Goal: Communication & Community: Answer question/provide support

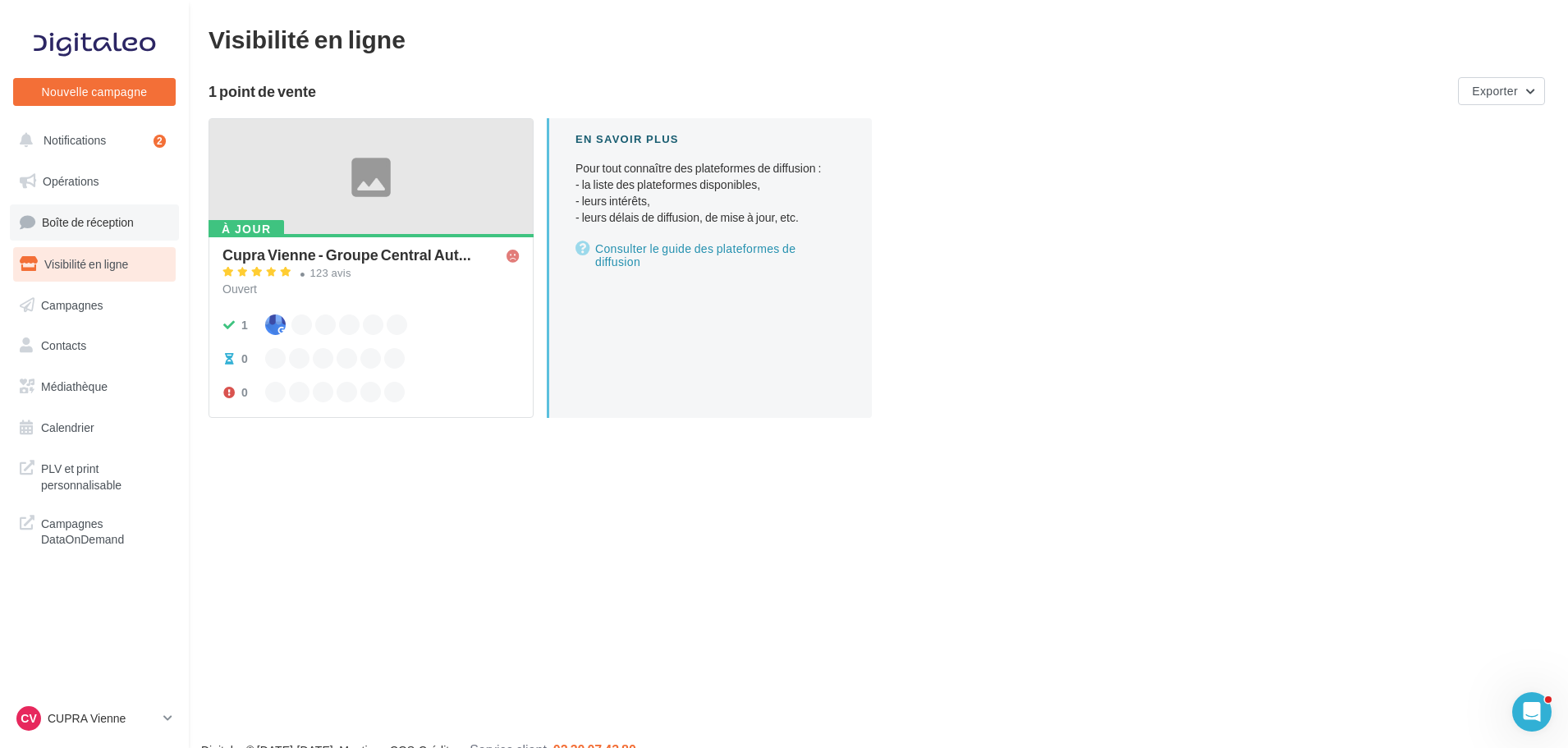
click at [111, 224] on span "Boîte de réception" at bounding box center [88, 222] width 92 height 14
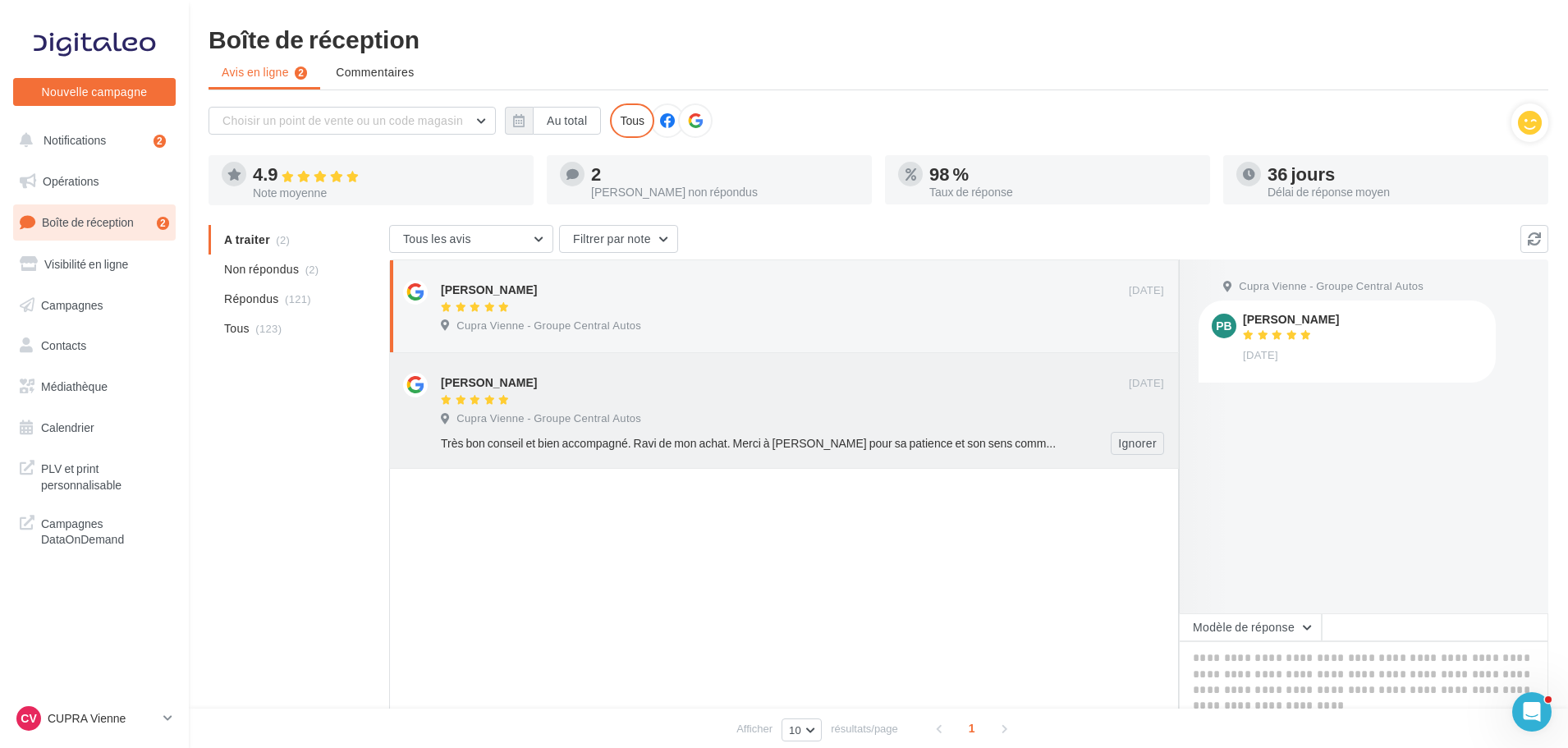
click at [770, 373] on div "Jérôme Soleymieux" at bounding box center [784, 381] width 688 height 17
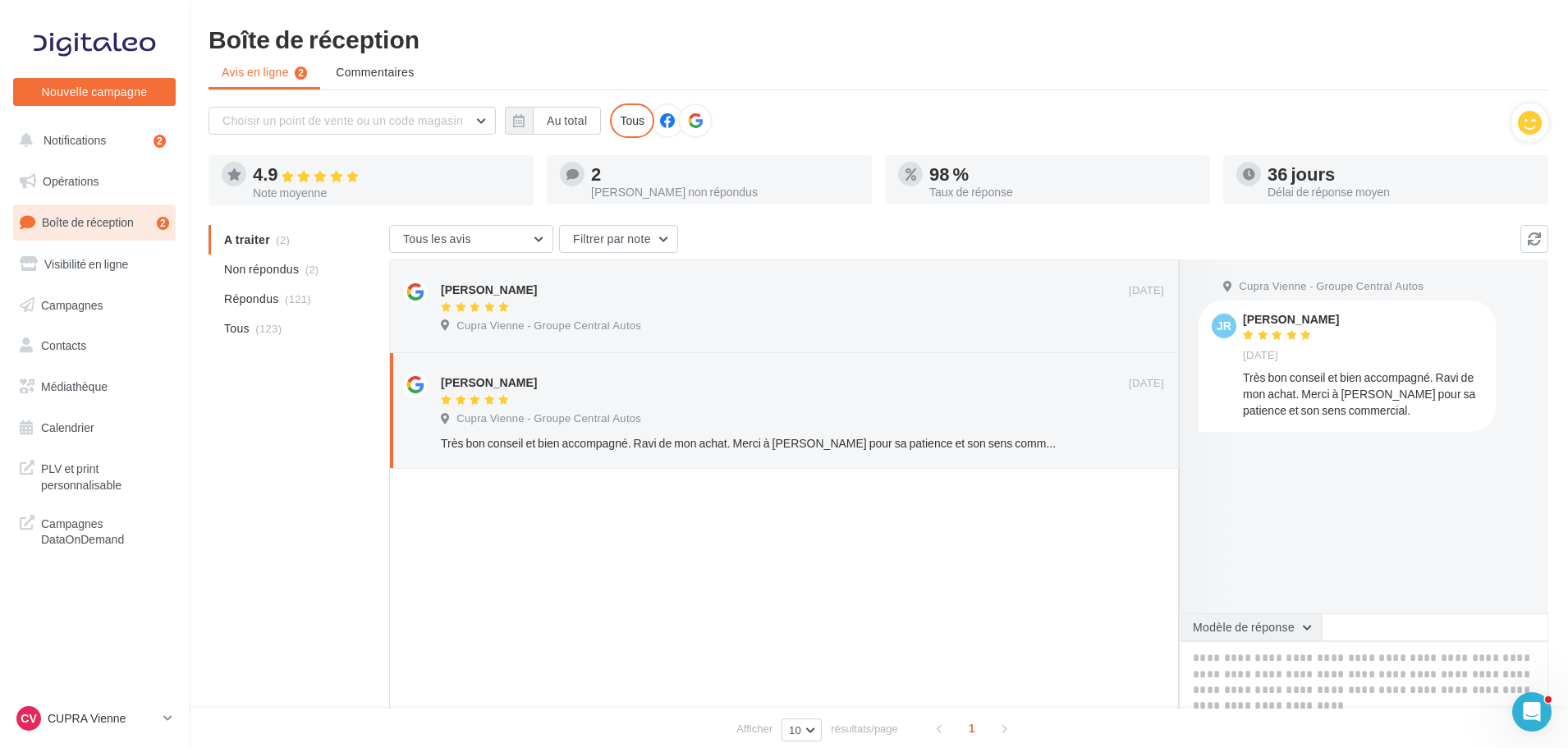
click at [1222, 620] on button "Modèle de réponse" at bounding box center [1251, 627] width 143 height 28
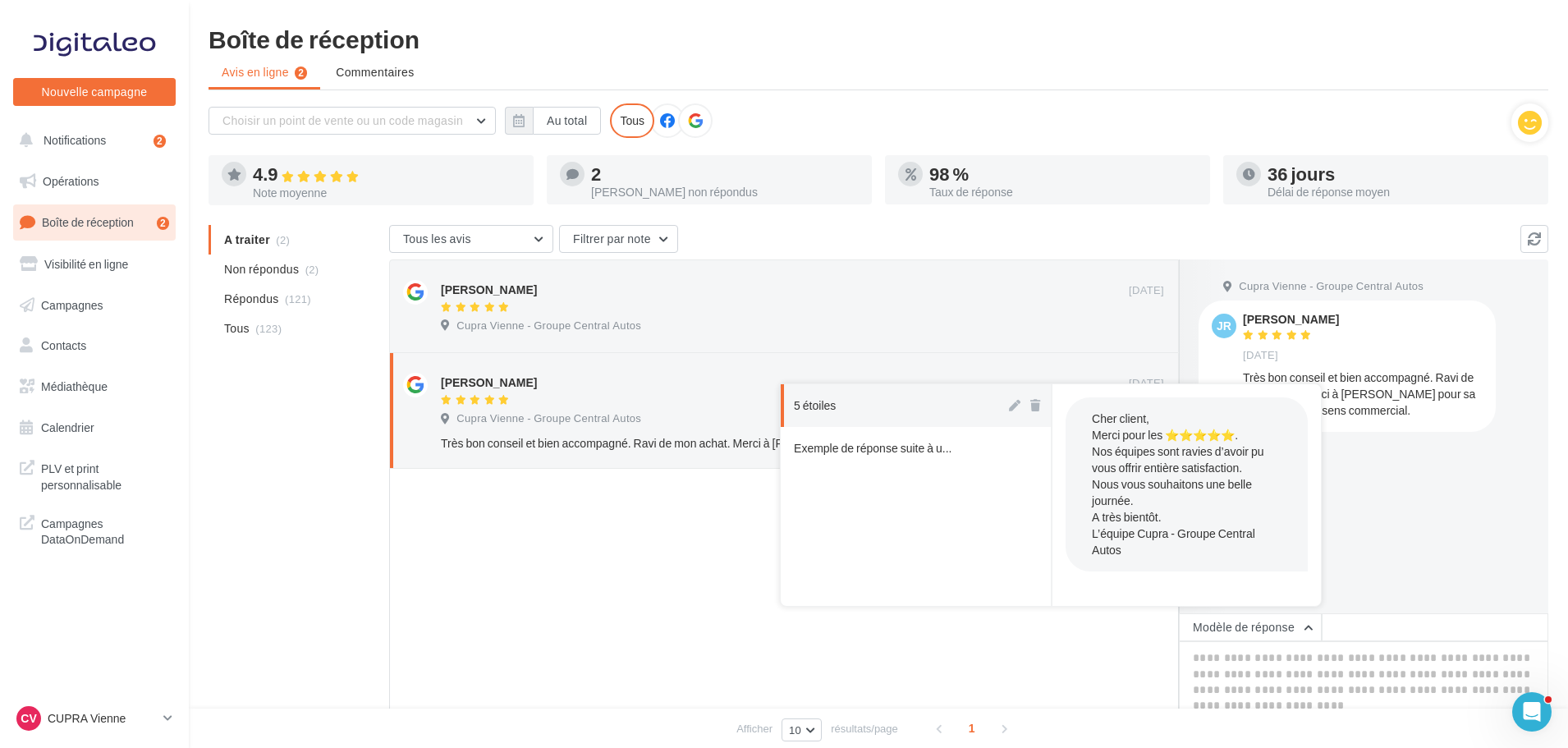
click at [884, 426] on button "5 étoiles" at bounding box center [894, 406] width 225 height 43
type textarea "**********"
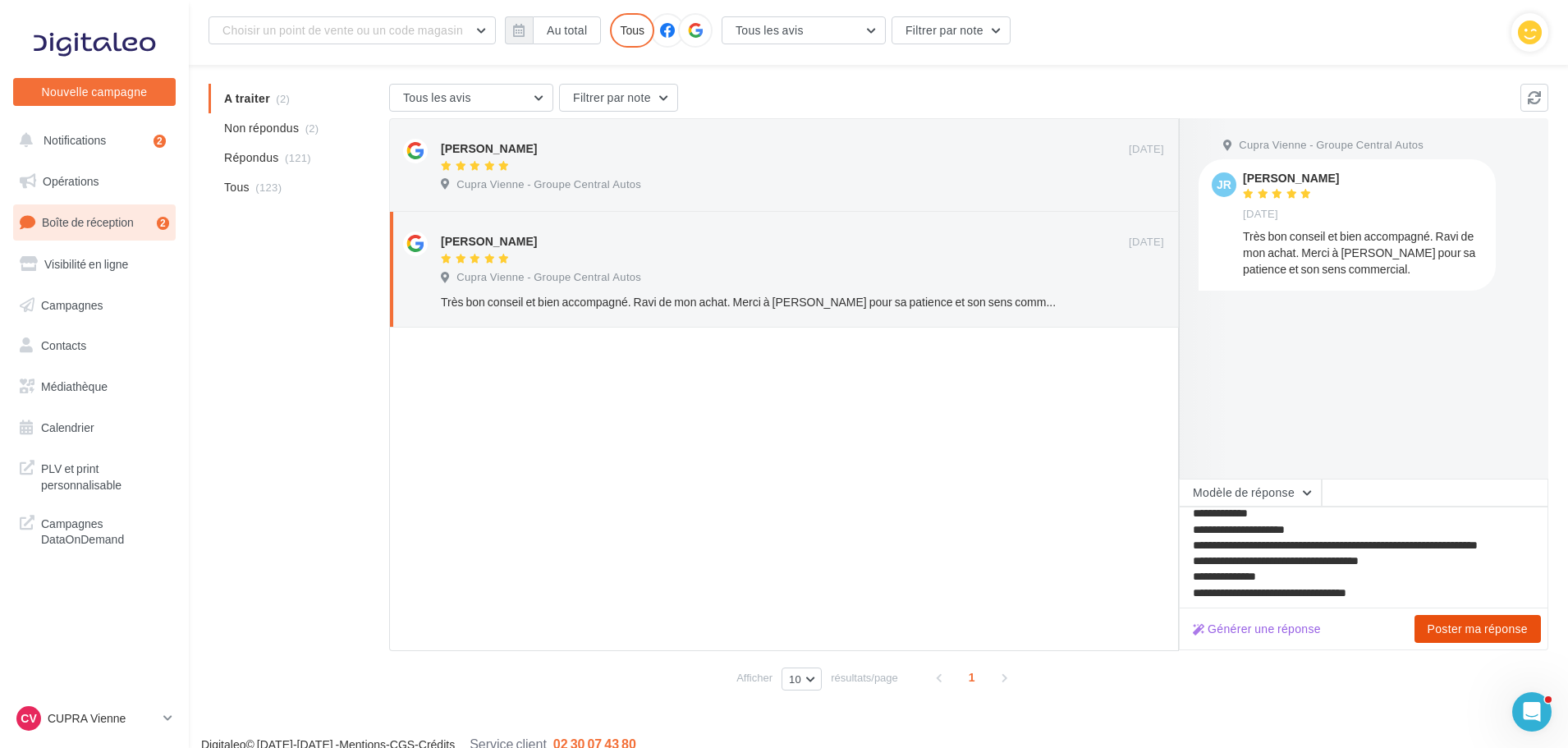
scroll to position [8, 0]
click at [1504, 622] on button "Poster ma réponse" at bounding box center [1478, 629] width 126 height 28
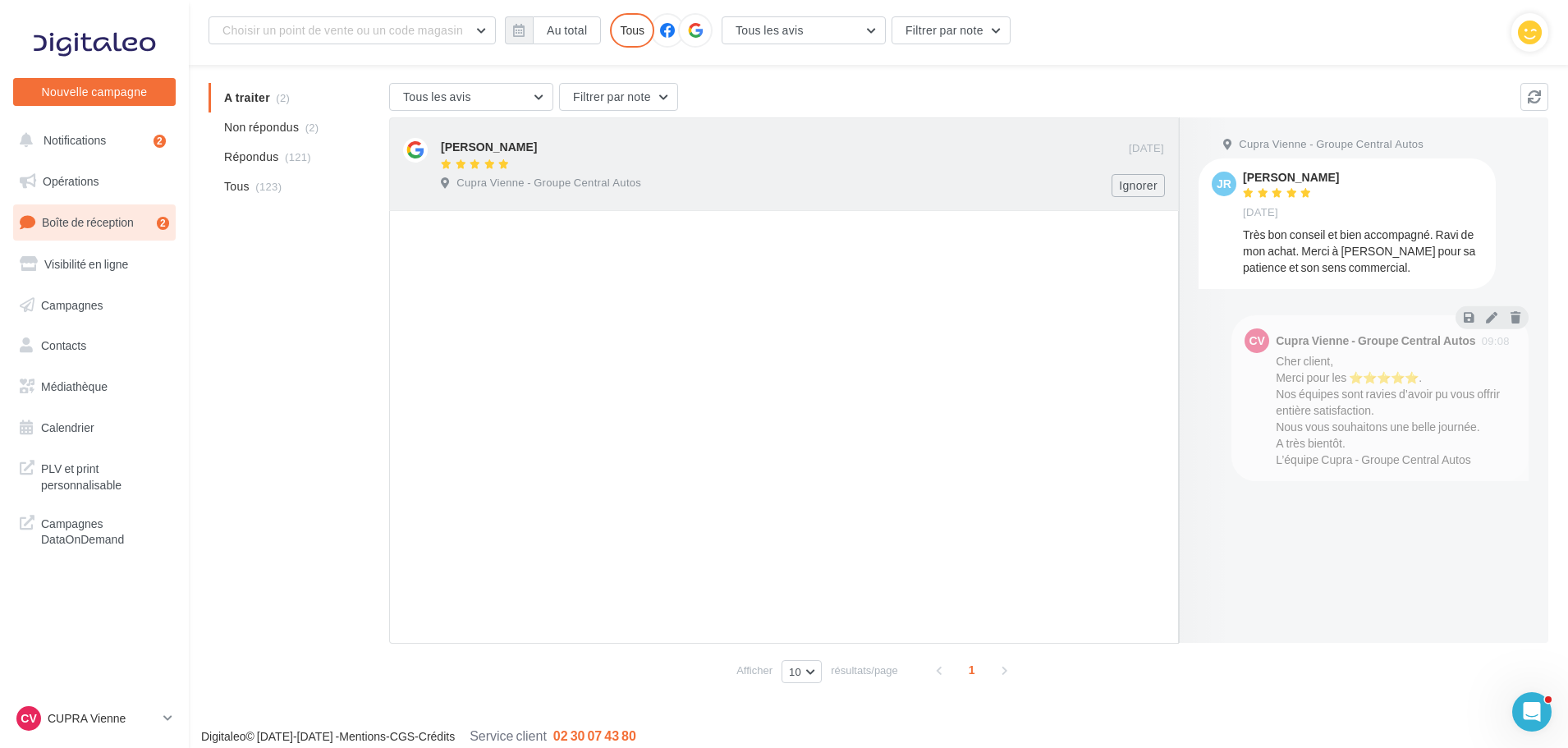
click at [951, 180] on div "Cupra Vienne - Groupe Central Autos" at bounding box center [802, 185] width 723 height 18
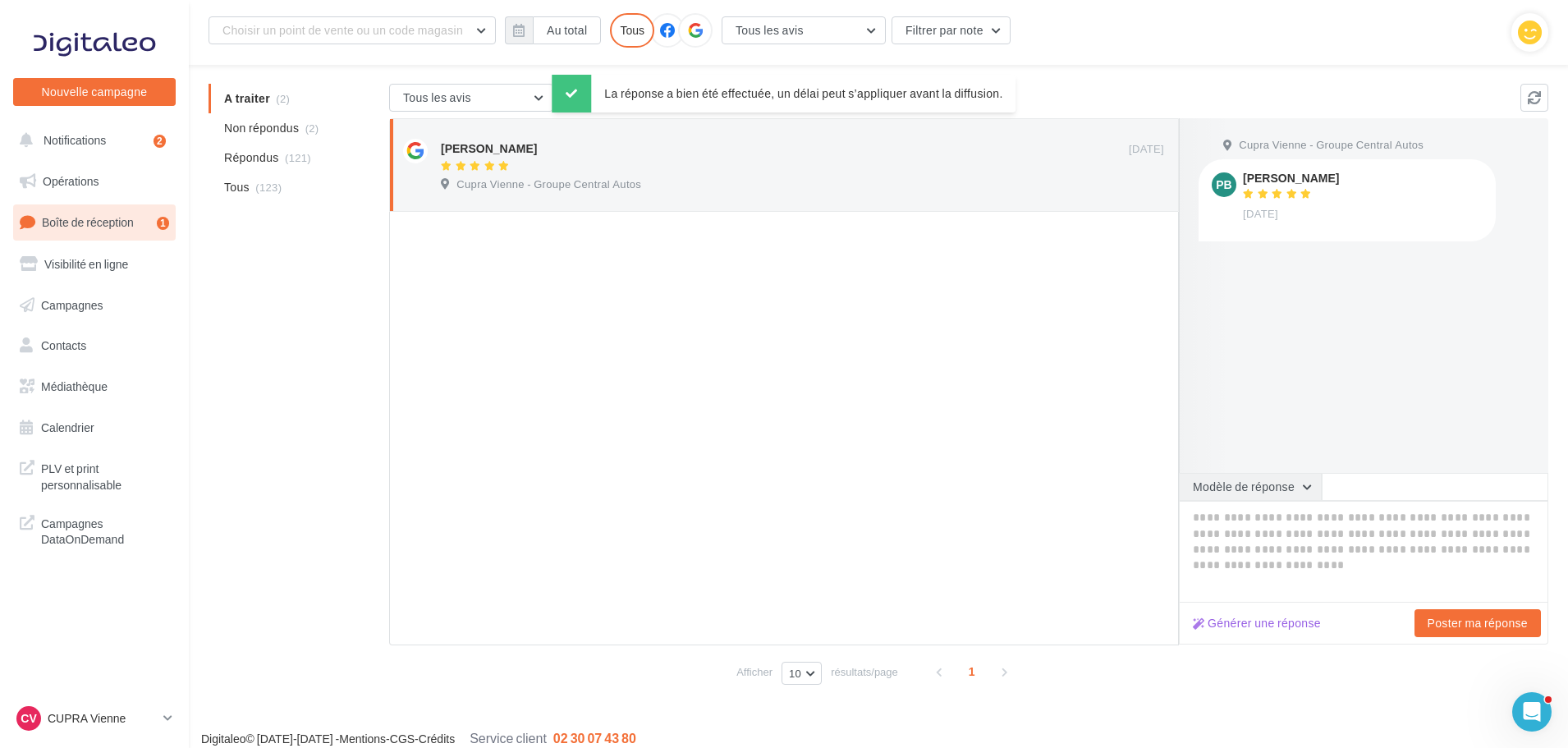
click at [1304, 491] on button "Modèle de réponse" at bounding box center [1251, 487] width 143 height 28
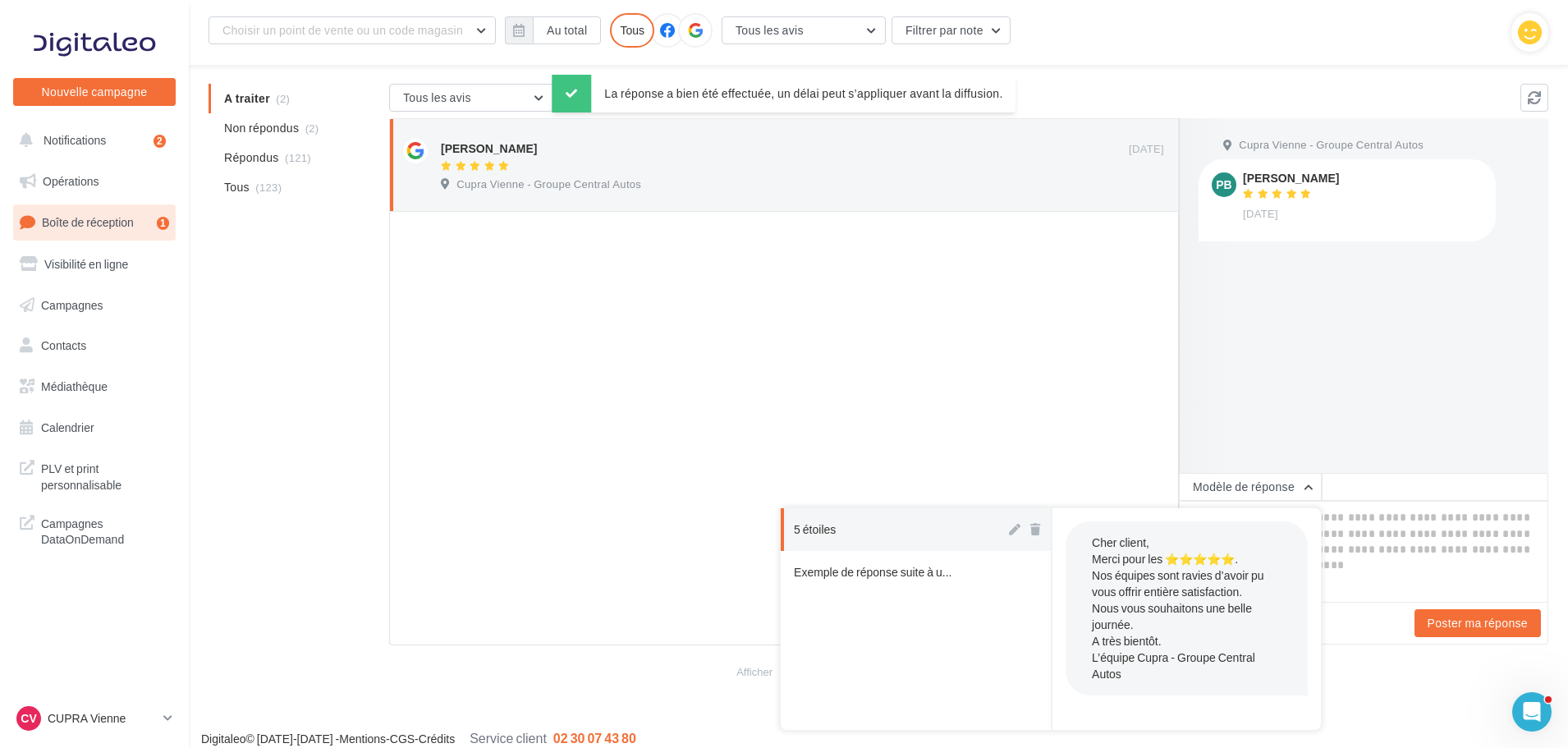
click at [895, 523] on button "5 étoiles" at bounding box center [894, 530] width 225 height 43
type textarea "**********"
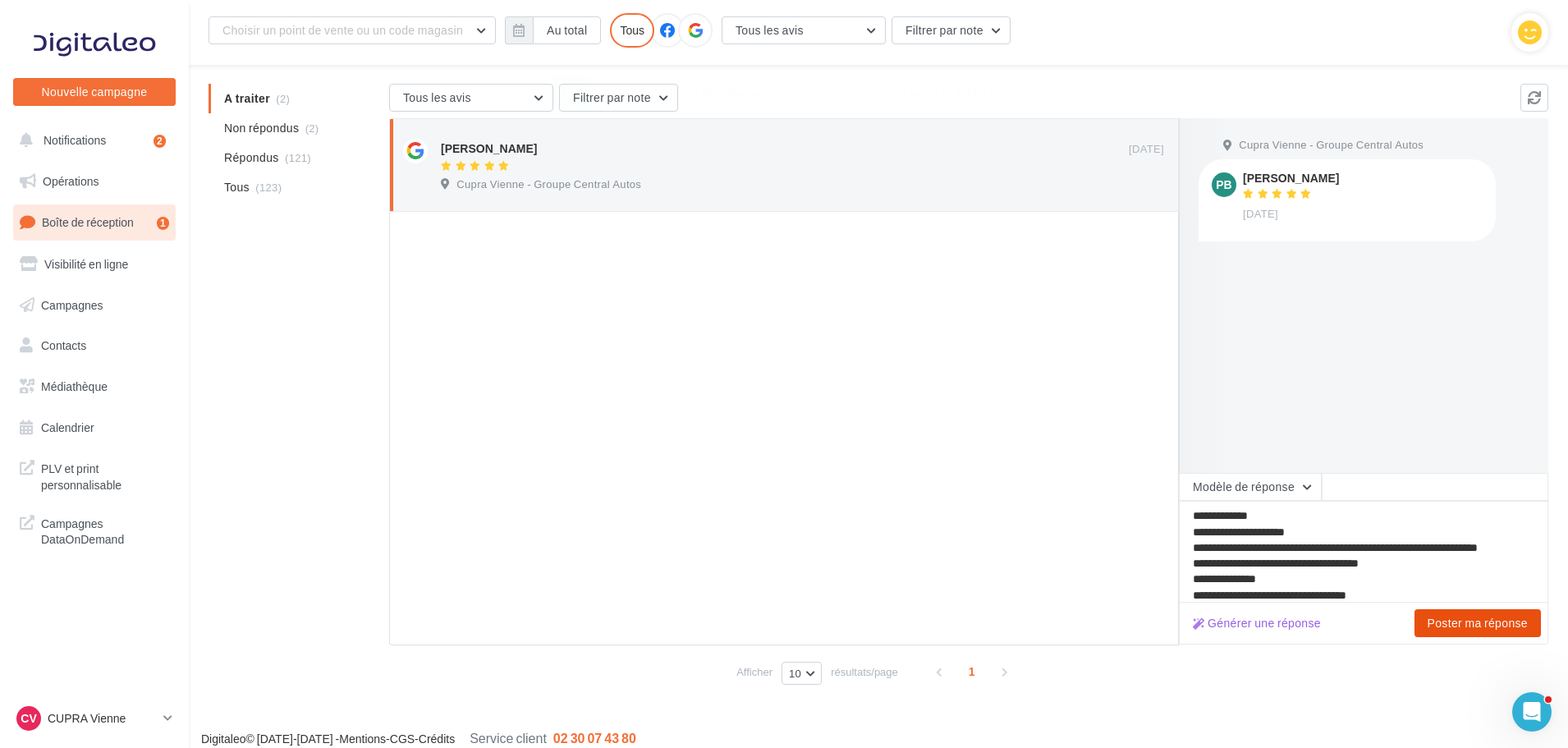
click at [1470, 621] on button "Poster ma réponse" at bounding box center [1478, 623] width 126 height 28
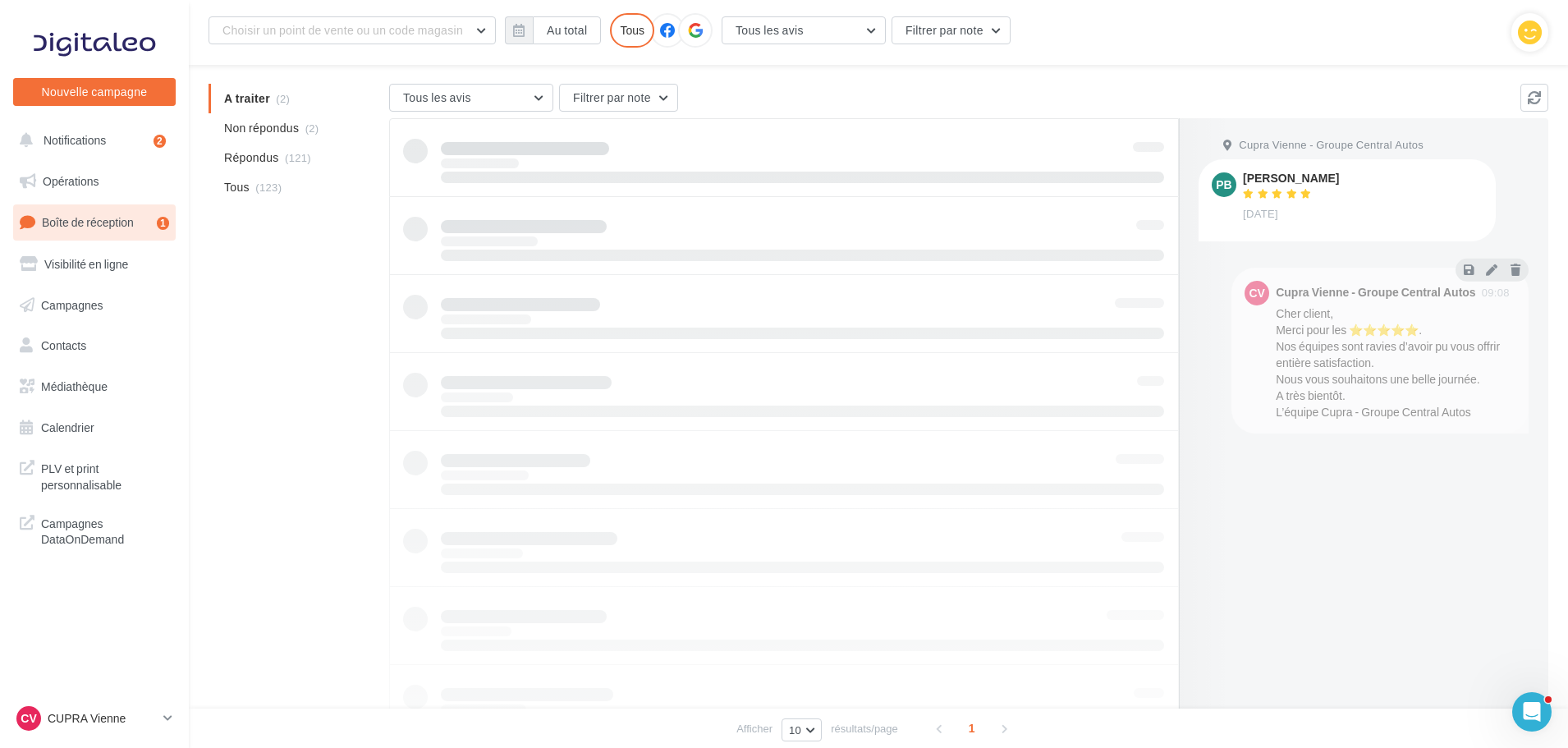
scroll to position [26, 0]
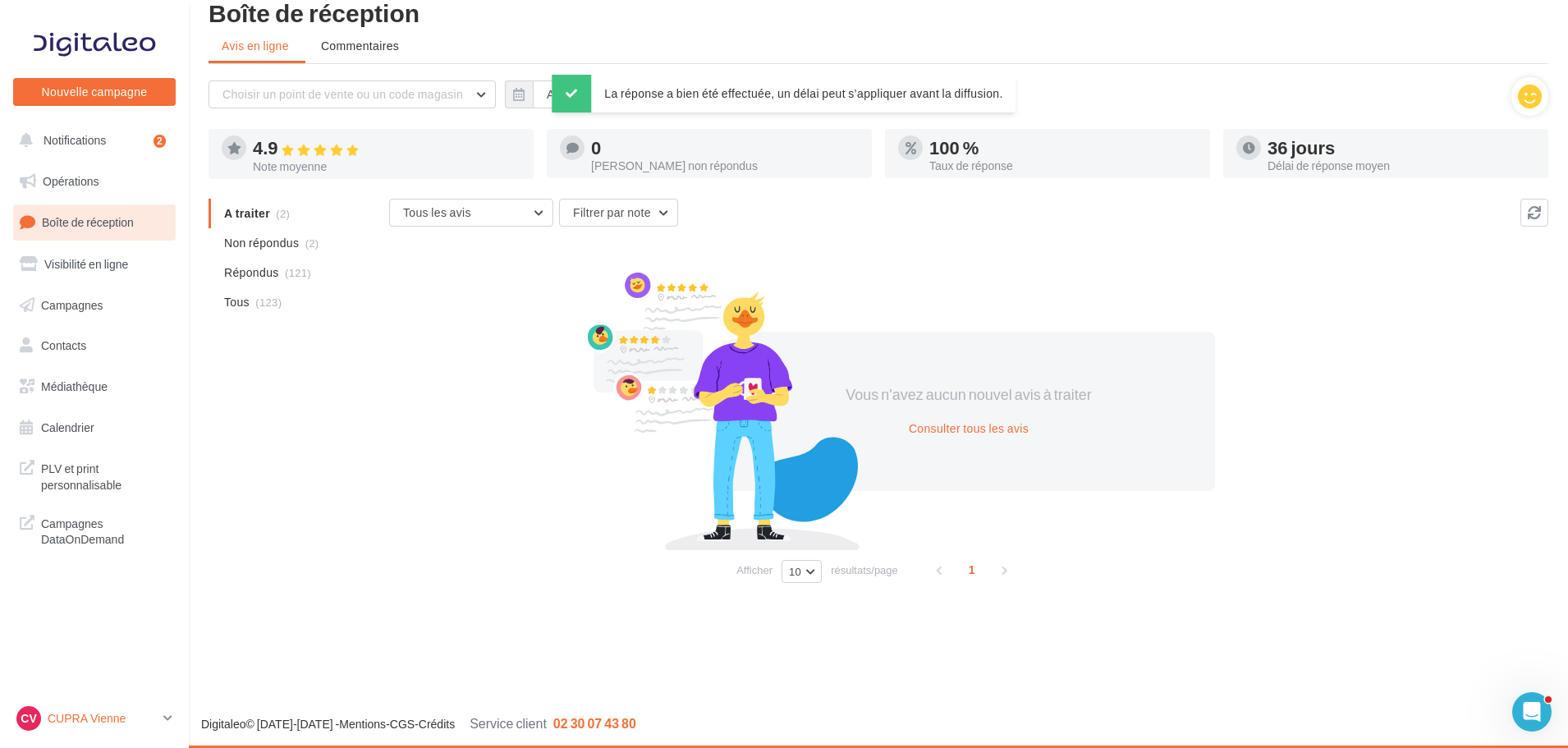
click at [151, 712] on p "CUPRA Vienne" at bounding box center [102, 718] width 109 height 17
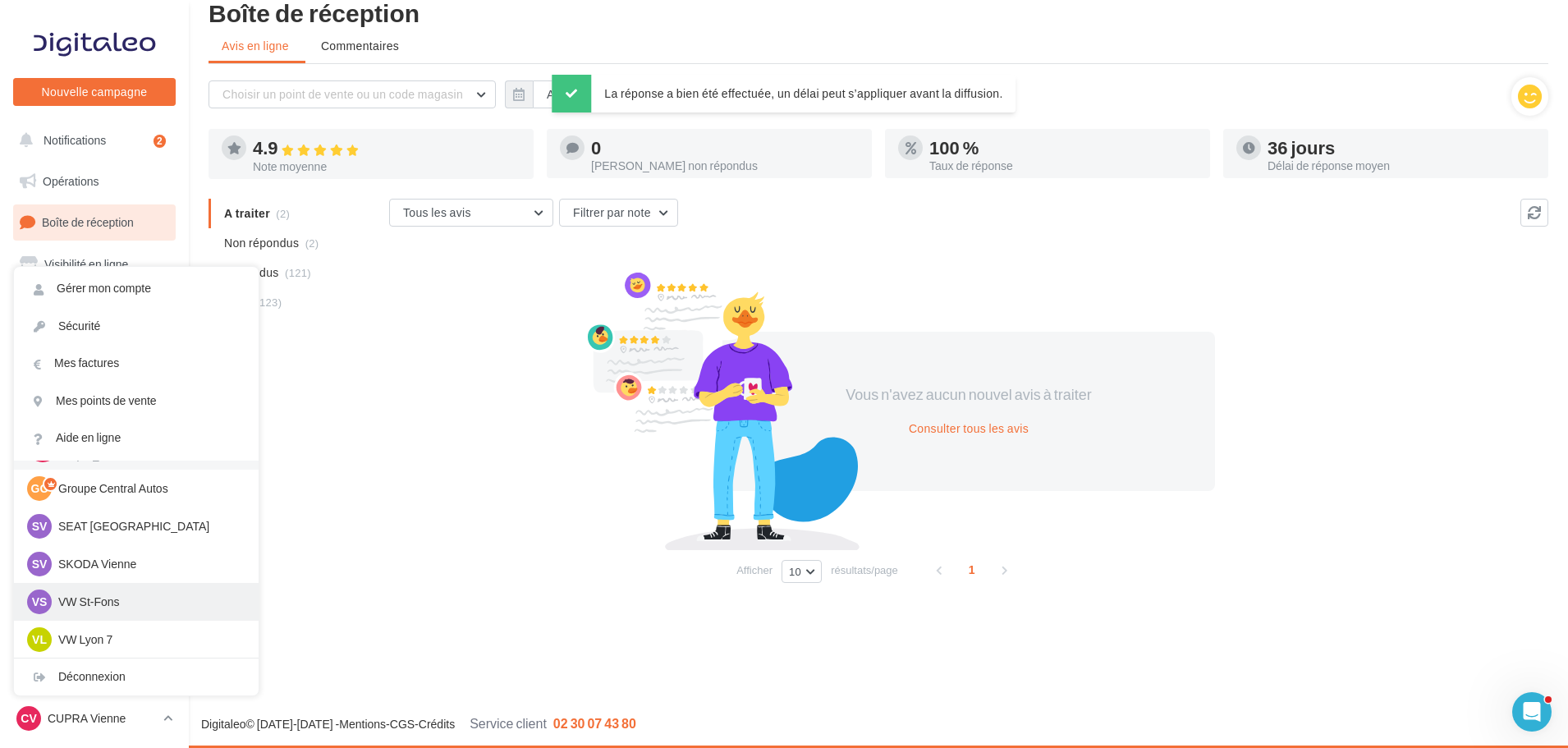
scroll to position [82, 0]
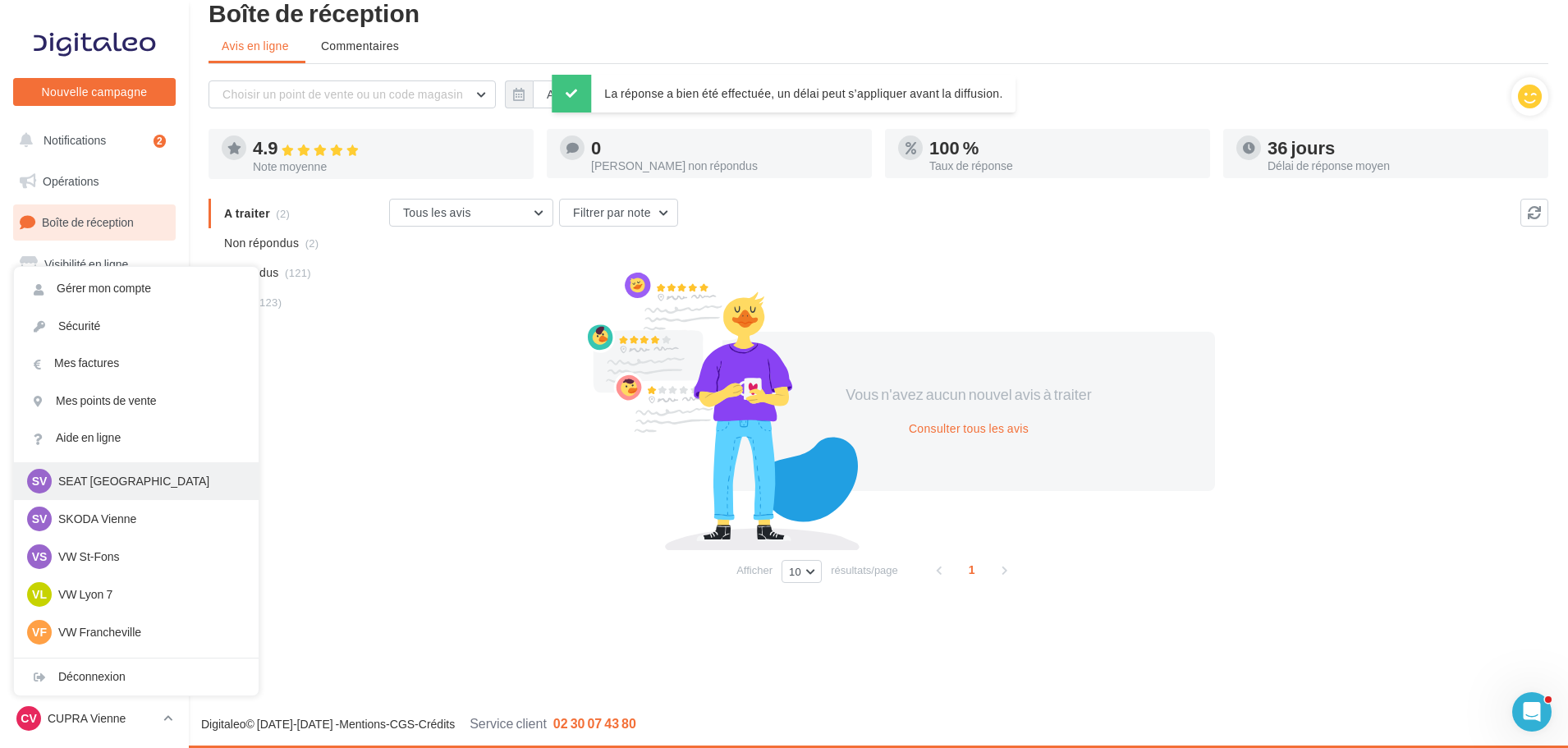
click at [170, 479] on p "SEAT Vienne" at bounding box center [149, 481] width 181 height 17
